Goal: Find specific fact: Find specific fact

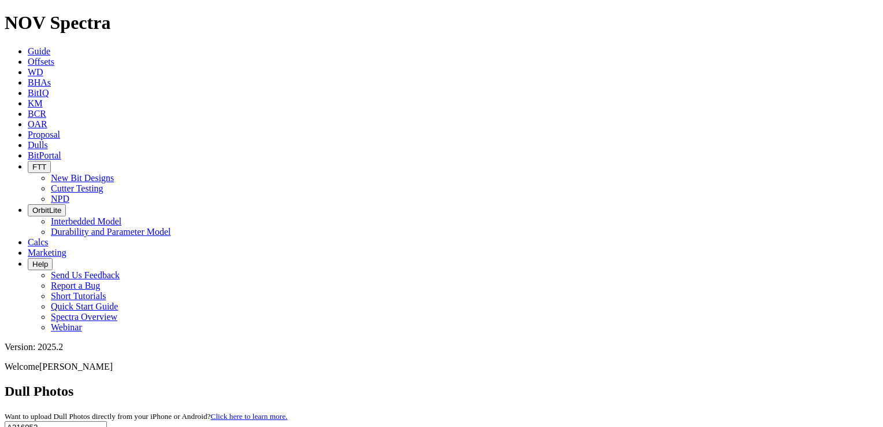
click at [107, 421] on input "A316953" at bounding box center [56, 427] width 102 height 12
paste input "8280"
click at [109, 426] on button "submit" at bounding box center [113, 429] width 9 height 3
click at [107, 421] on input "A318280" at bounding box center [56, 427] width 102 height 12
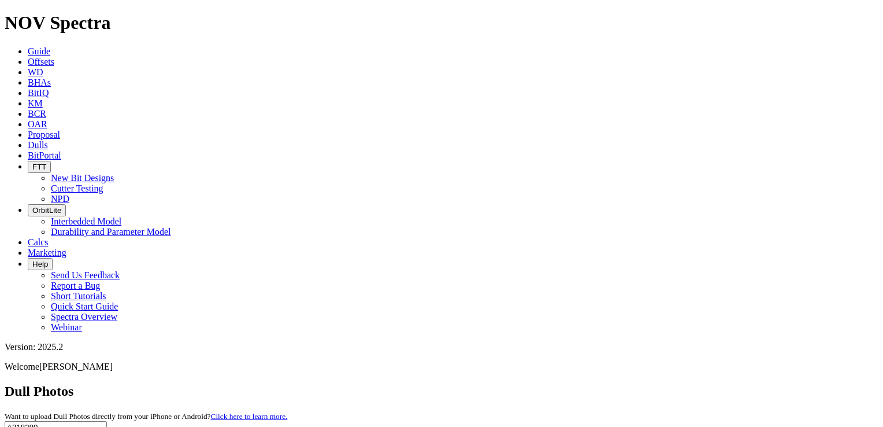
click at [107, 421] on input "A318280" at bounding box center [56, 427] width 102 height 12
paste input "2"
type input "A318282"
click at [118, 426] on button "submit" at bounding box center [113, 429] width 9 height 3
